Goal: Task Accomplishment & Management: Manage account settings

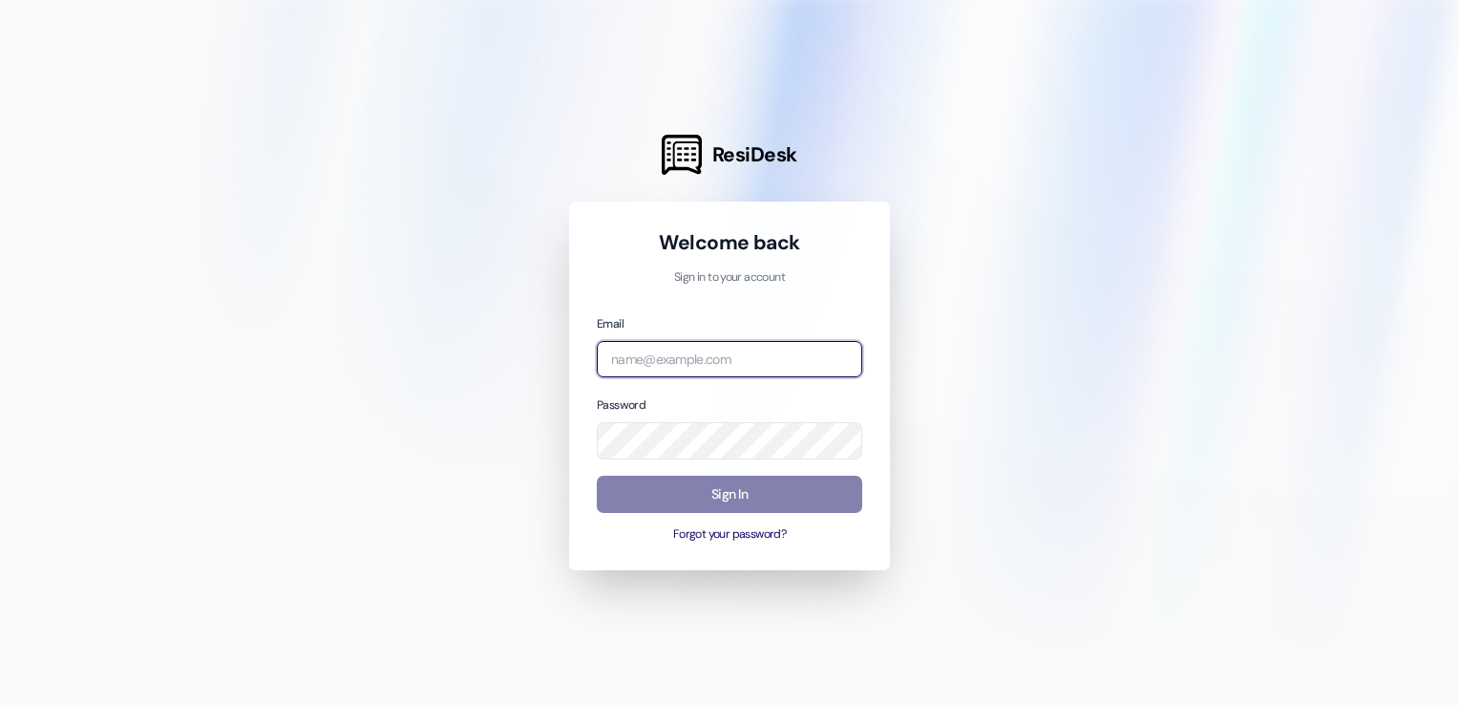
click at [666, 364] on input "email" at bounding box center [729, 359] width 265 height 37
type input "[EMAIL_ADDRESS][DOMAIN_NAME]"
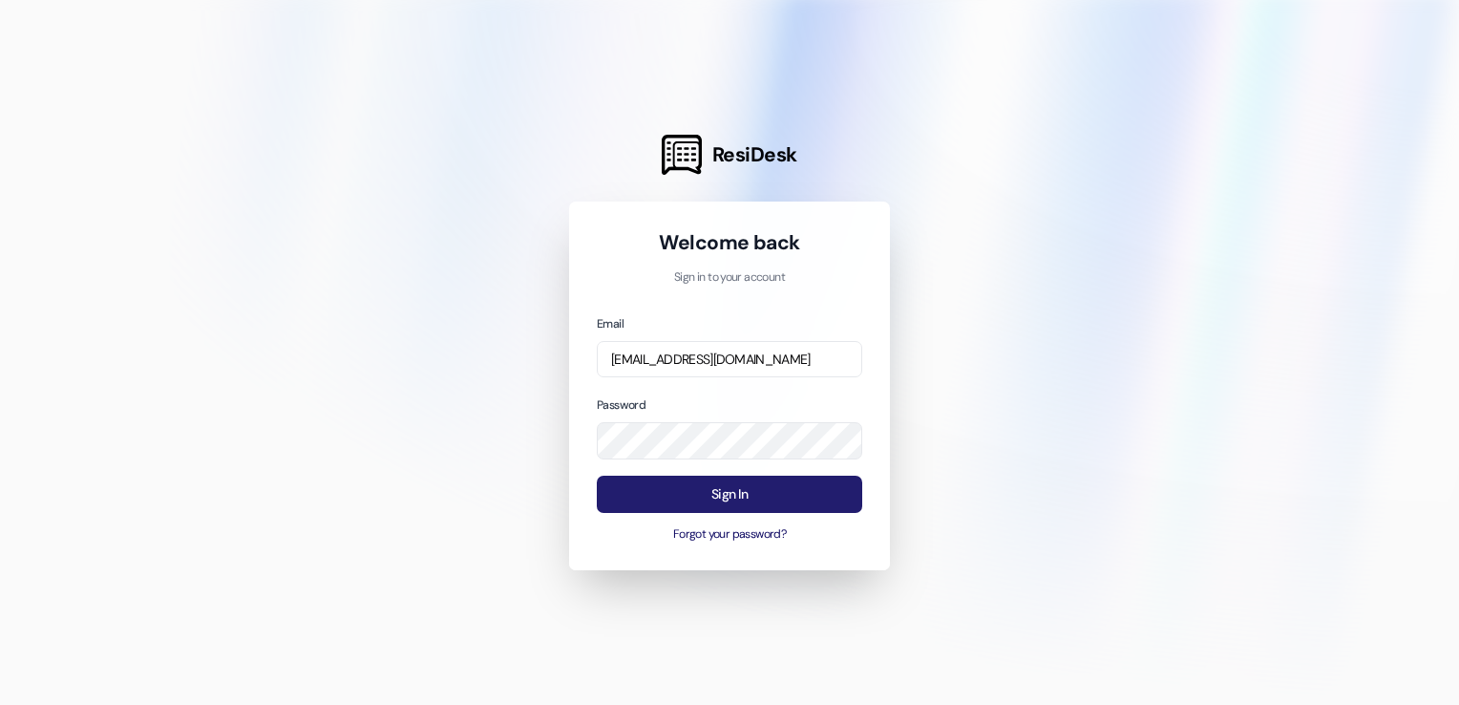
click at [819, 496] on button "Sign In" at bounding box center [729, 494] width 265 height 37
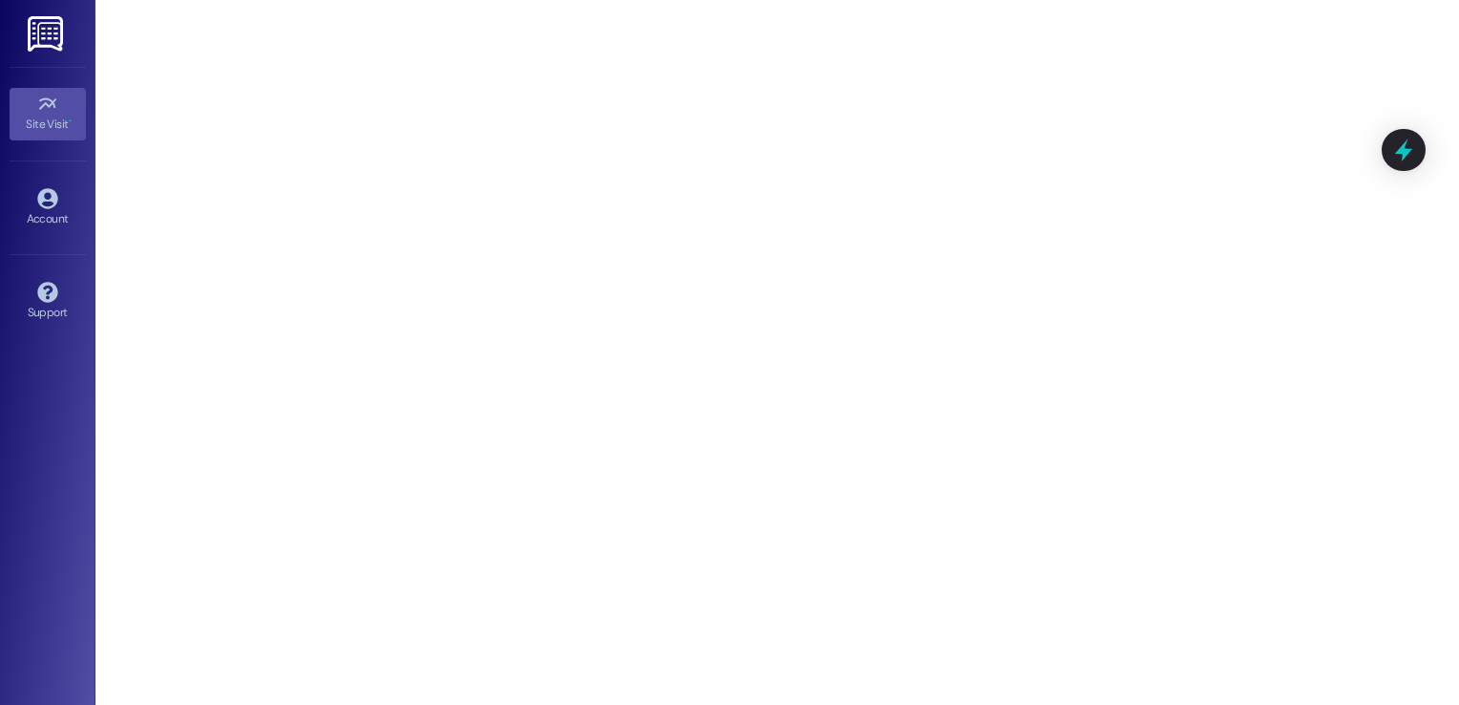
click at [53, 44] on img at bounding box center [47, 33] width 39 height 35
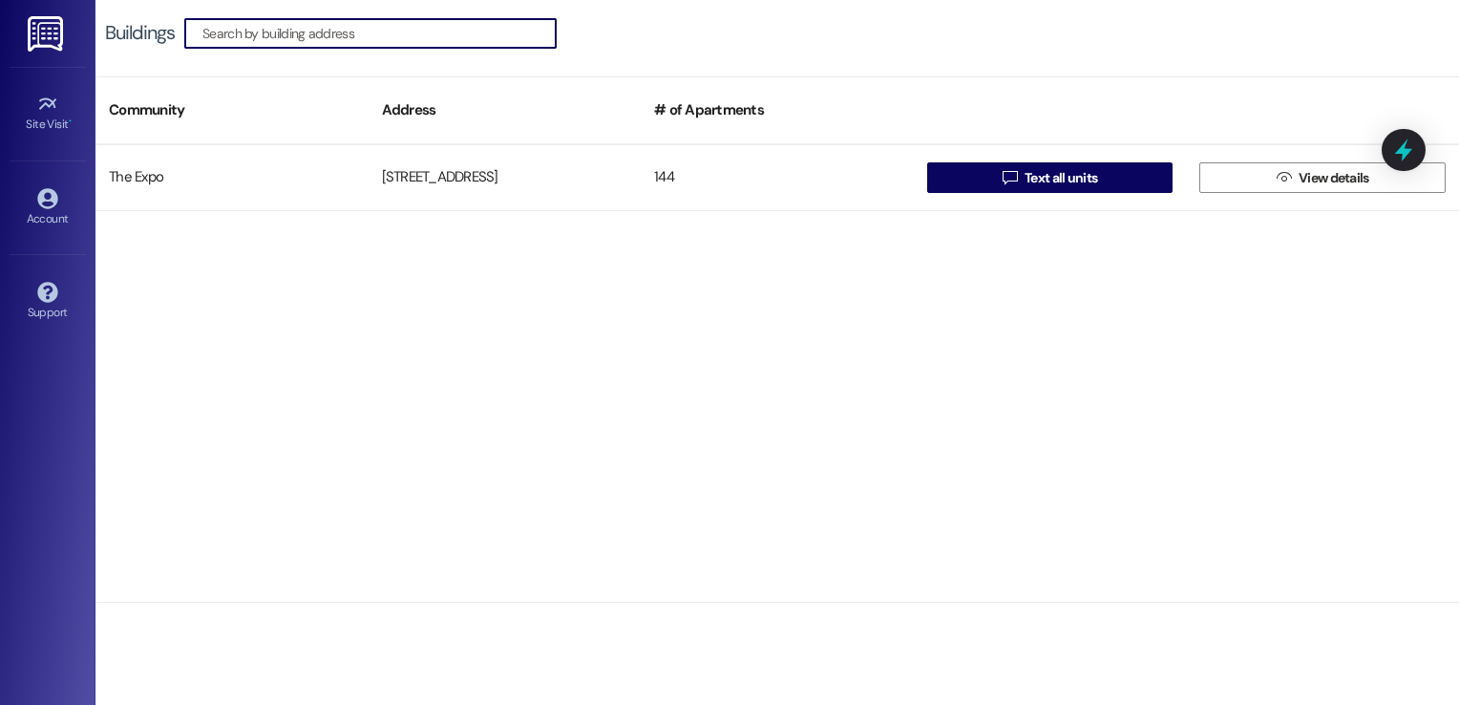
click at [37, 39] on img at bounding box center [47, 33] width 39 height 35
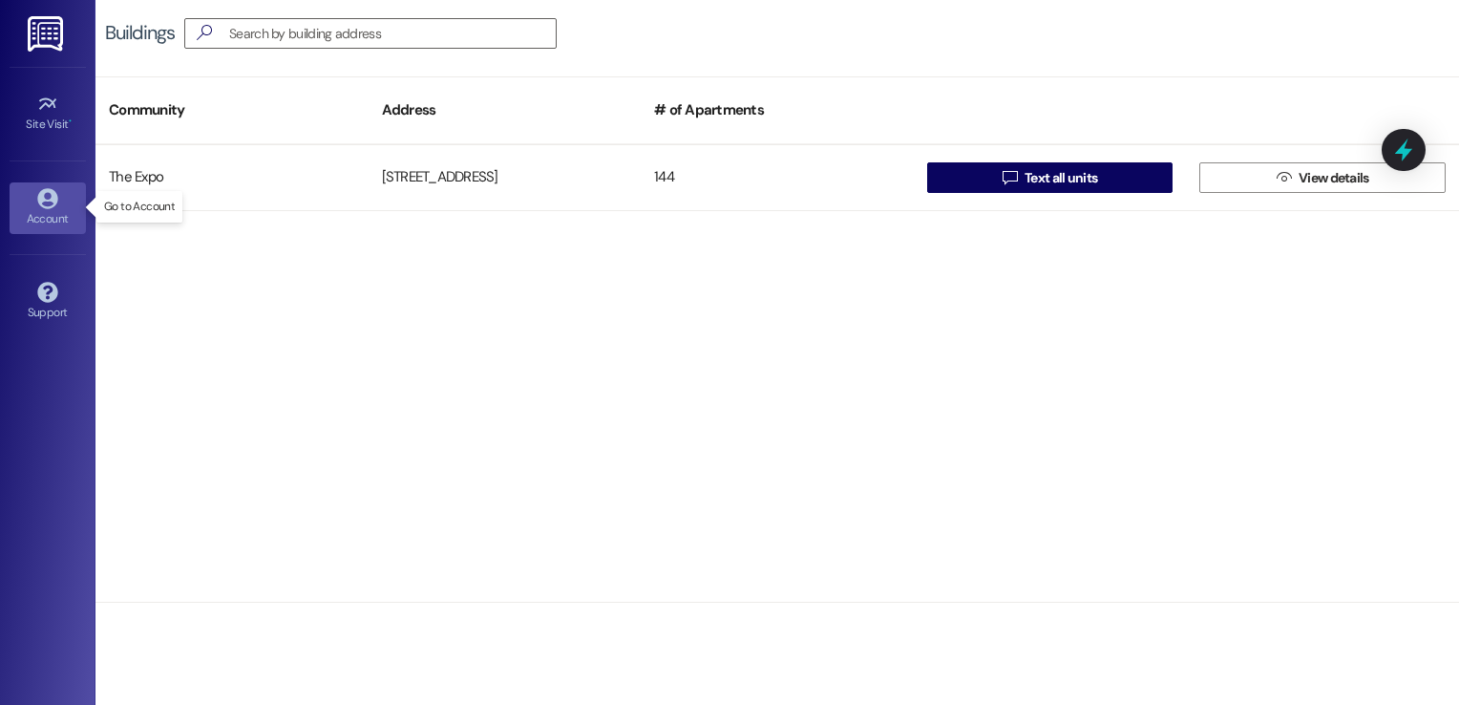
click at [57, 212] on div "Account" at bounding box center [47, 218] width 95 height 19
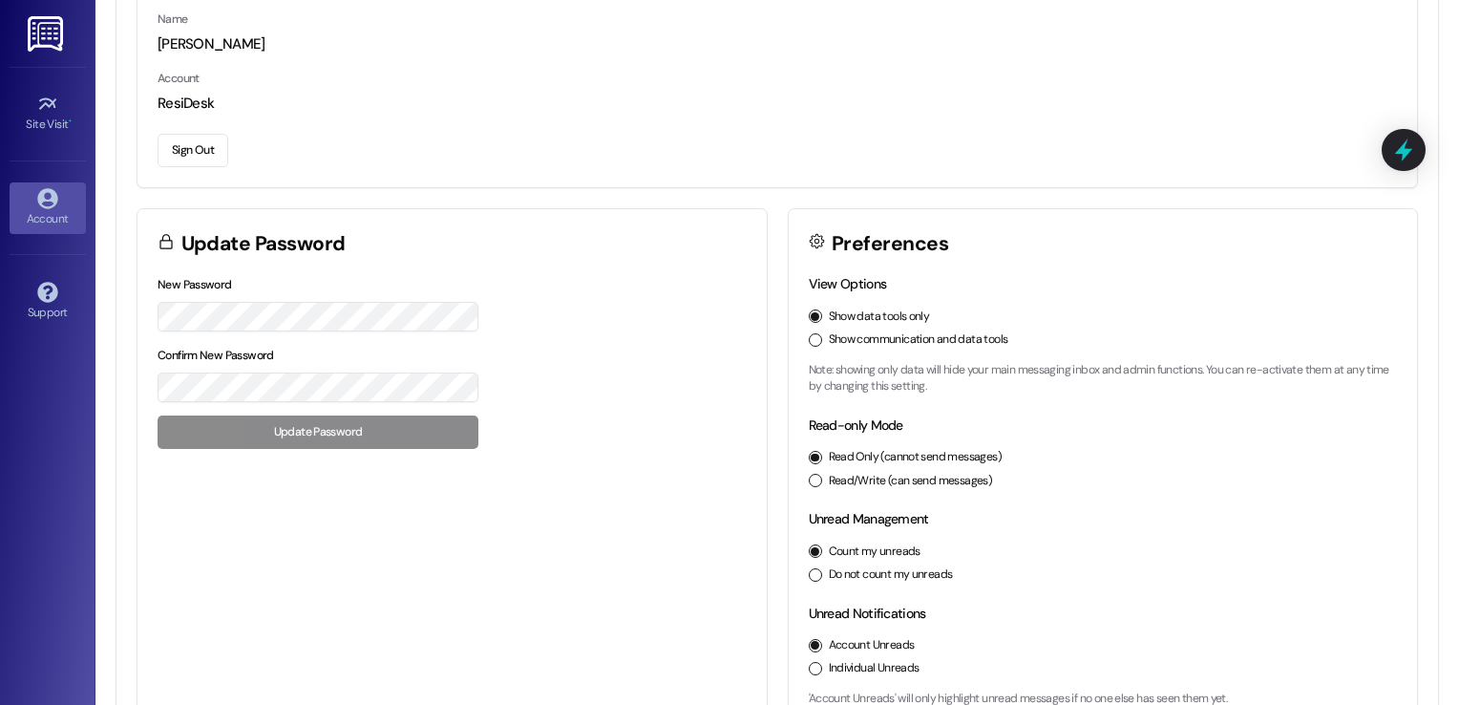
scroll to position [233, 0]
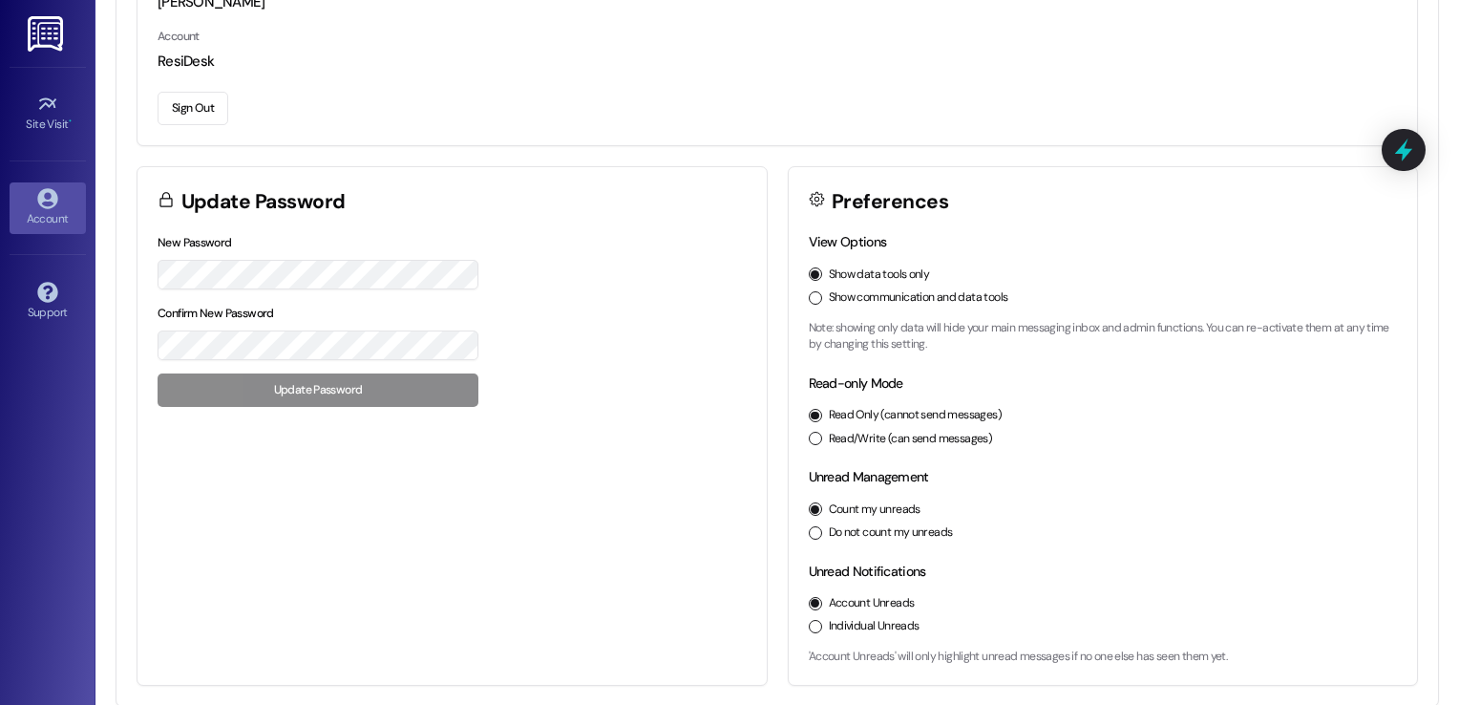
click at [348, 203] on div "Update Password" at bounding box center [452, 199] width 629 height 65
